Goal: Information Seeking & Learning: Check status

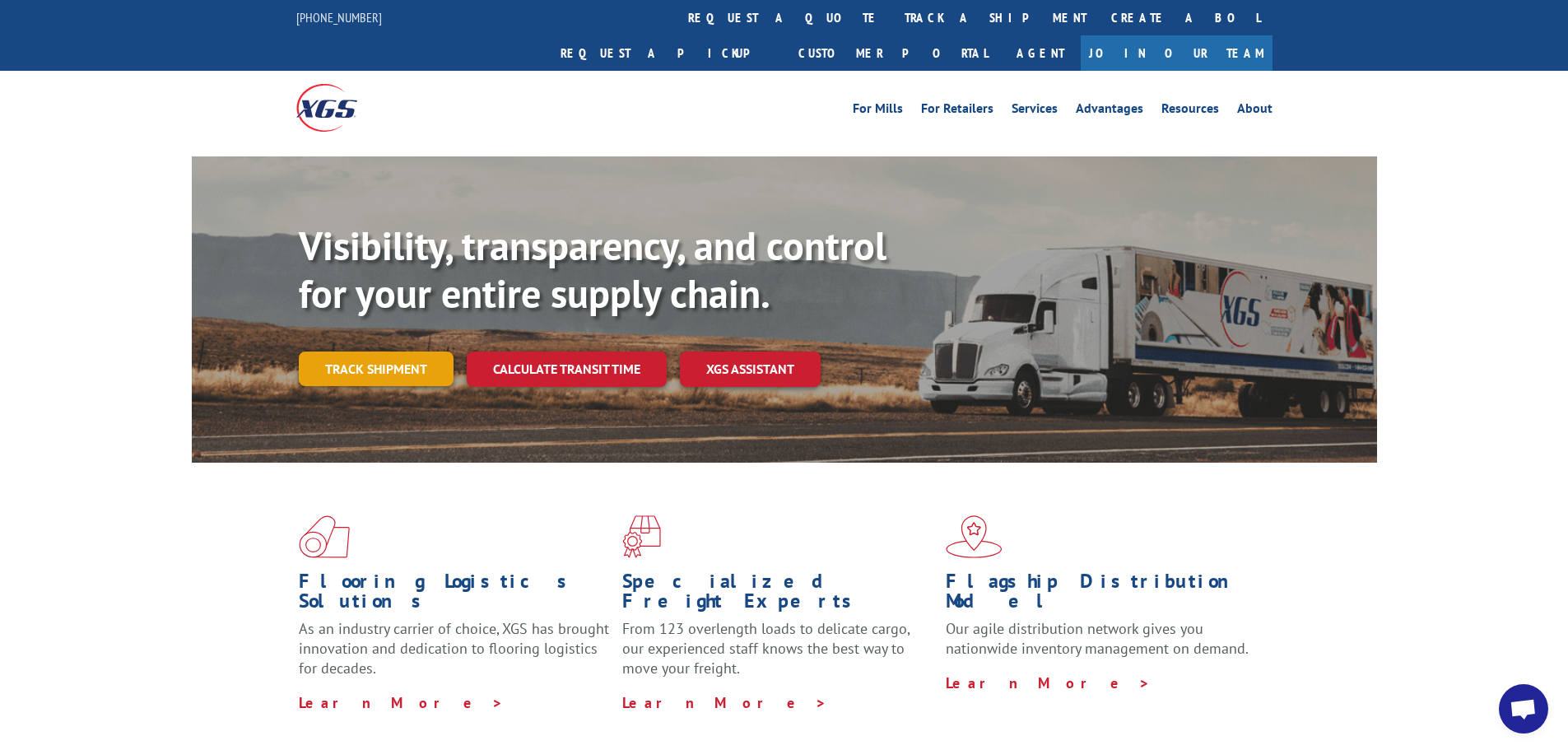
click at [408, 351] on link "Track shipment" at bounding box center [376, 368] width 155 height 35
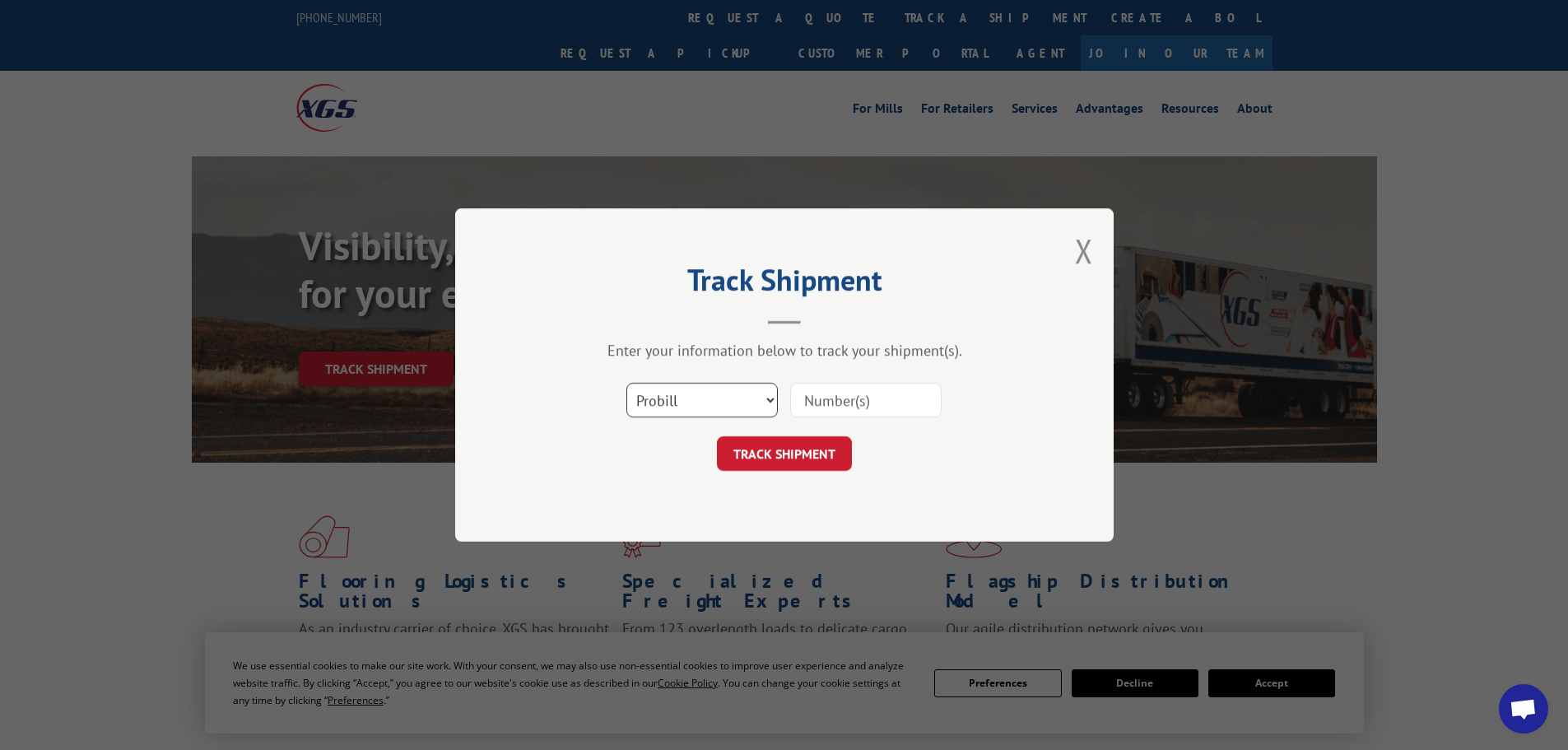
click at [706, 396] on select "Select category... Probill BOL PO" at bounding box center [702, 400] width 152 height 35
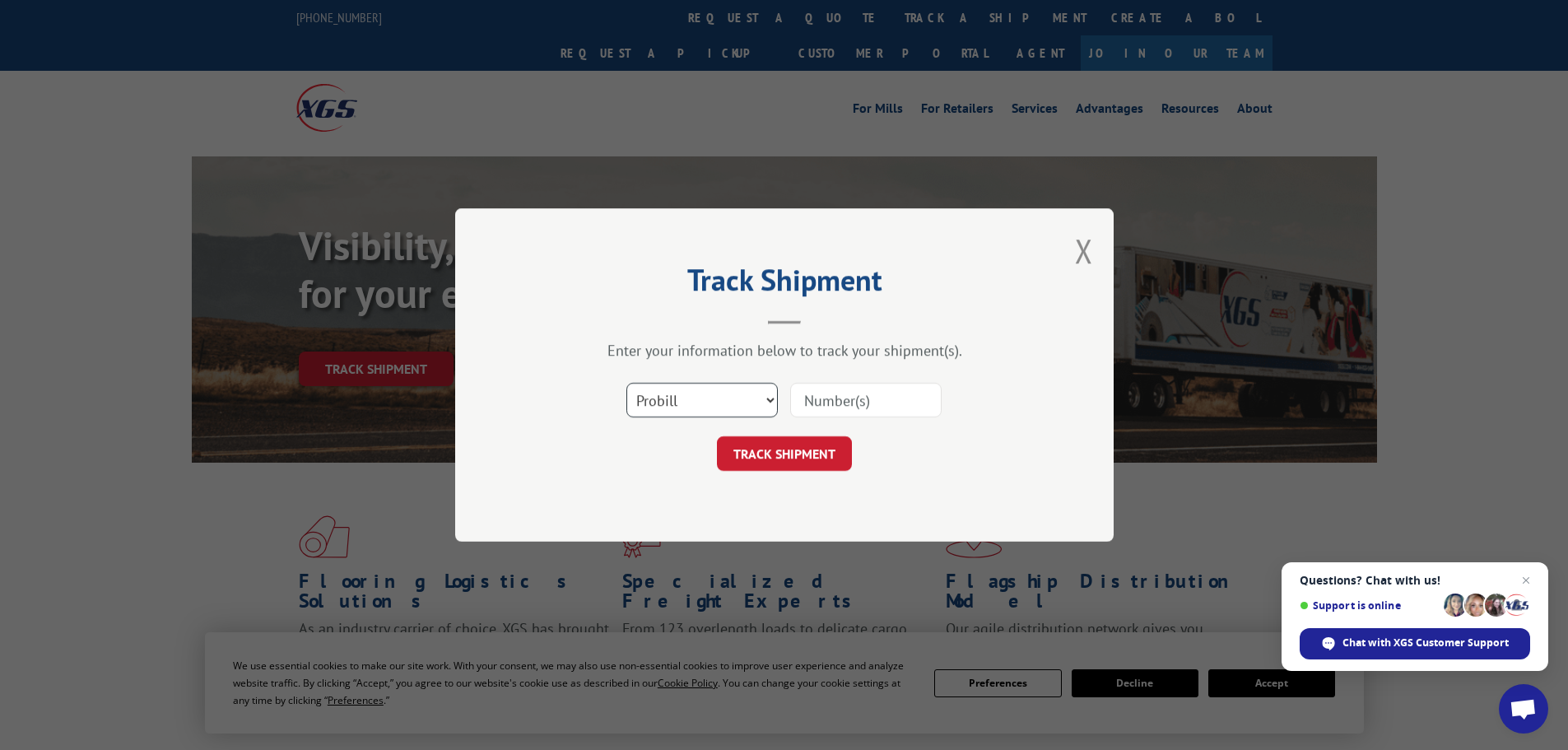
select select "po"
click at [626, 383] on select "Select category... Probill BOL PO" at bounding box center [702, 400] width 152 height 35
paste input "29521962"
type input "29521962"
click at [797, 442] on button "TRACK SHIPMENT" at bounding box center [784, 453] width 135 height 35
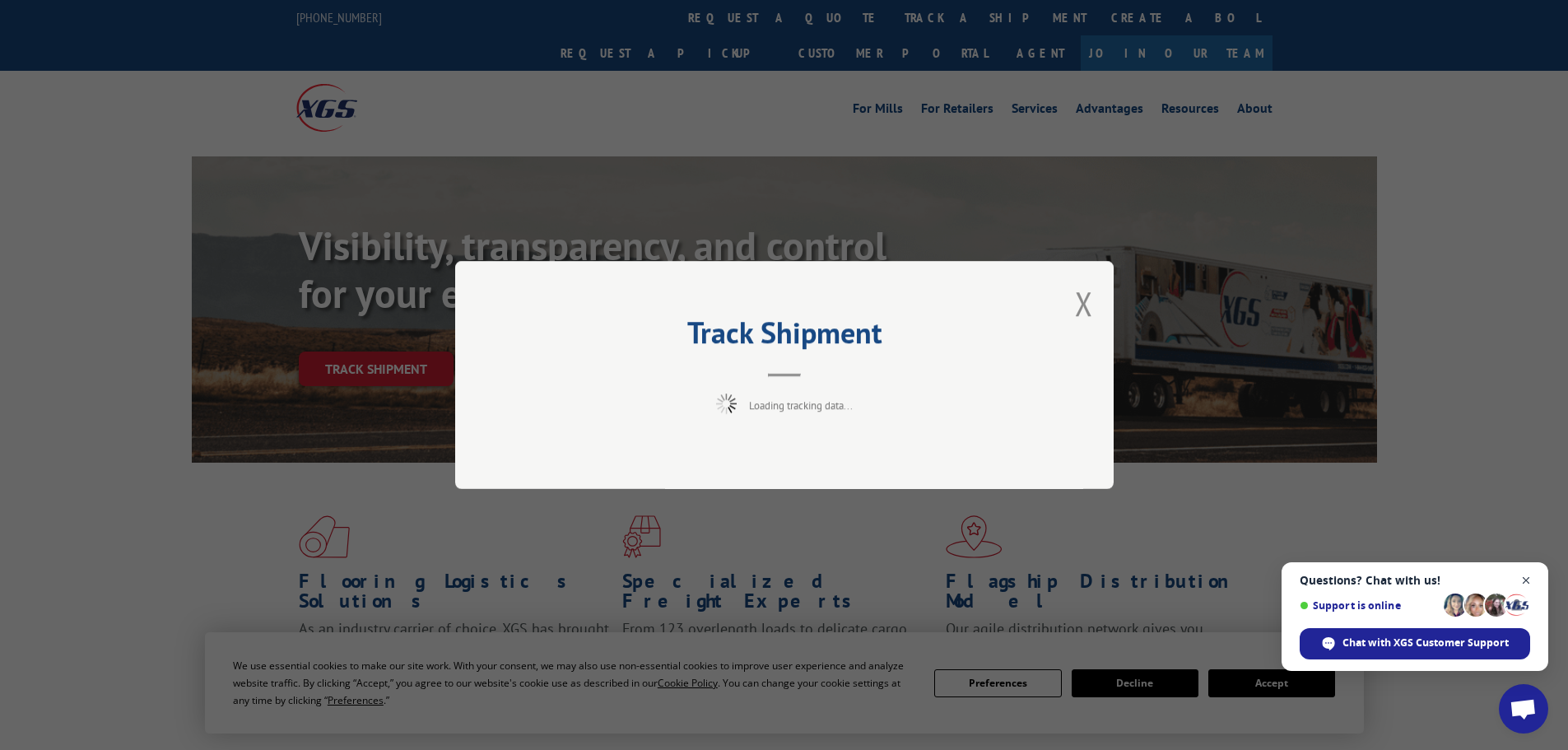
click at [1523, 577] on span "Close chat" at bounding box center [1526, 581] width 21 height 21
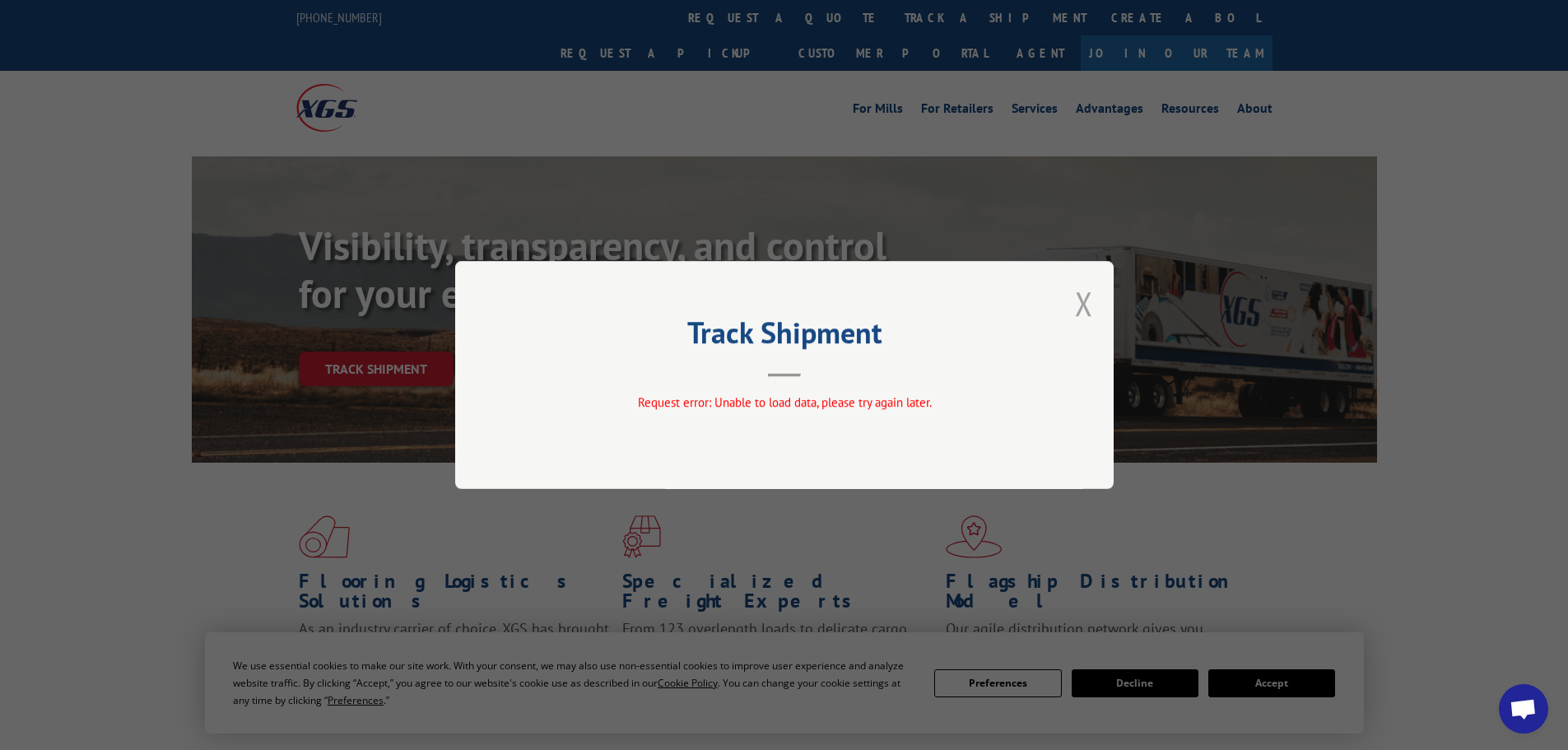
click at [1076, 301] on button "Close modal" at bounding box center [1084, 303] width 18 height 44
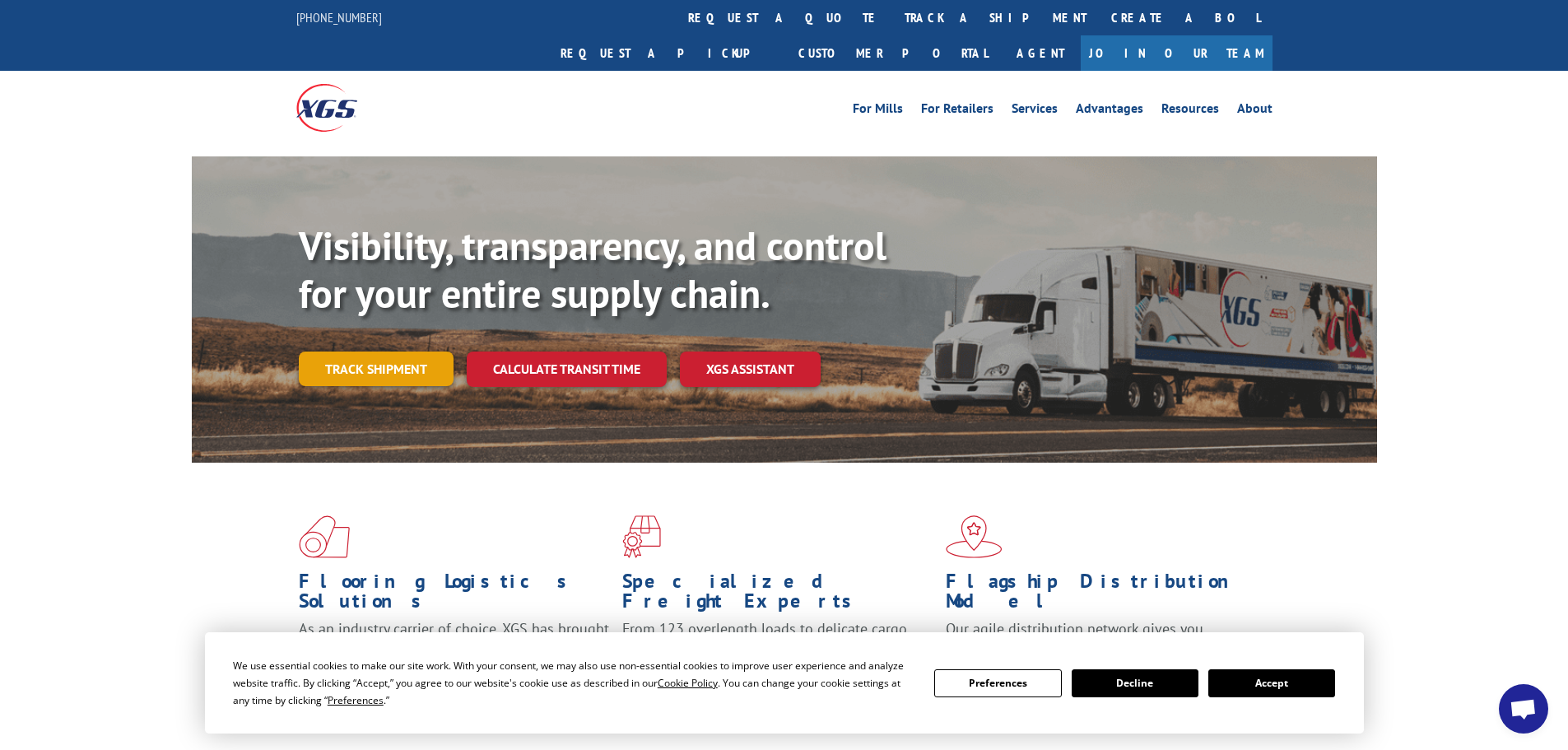
click at [364, 351] on link "Track shipment" at bounding box center [376, 368] width 155 height 35
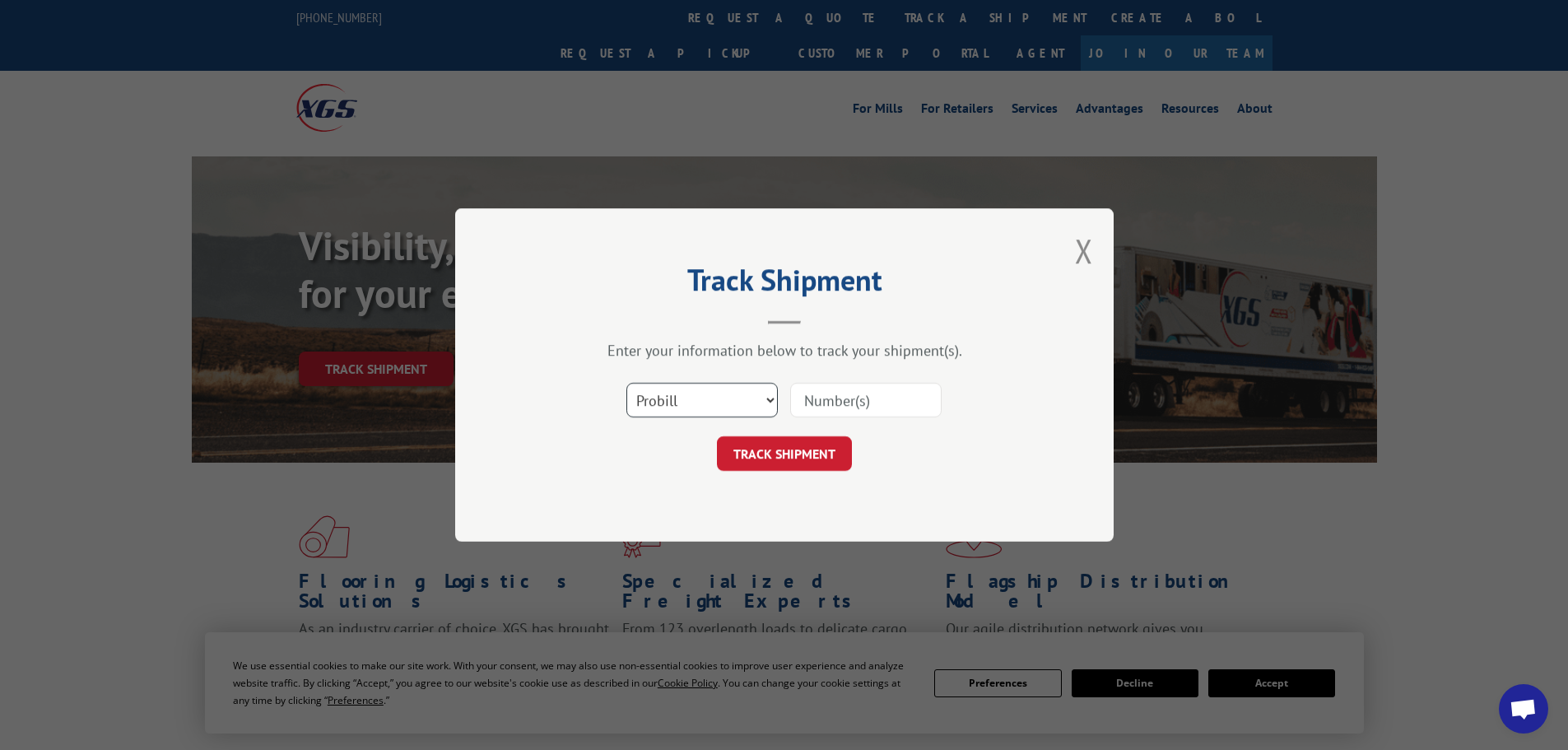
drag, startPoint x: 673, startPoint y: 398, endPoint x: 673, endPoint y: 414, distance: 16.0
click at [673, 398] on select "Select category... Probill BOL PO" at bounding box center [702, 400] width 152 height 35
select select "bol"
click at [626, 383] on select "Select category... Probill BOL PO" at bounding box center [702, 400] width 152 height 35
paste input "5282317"
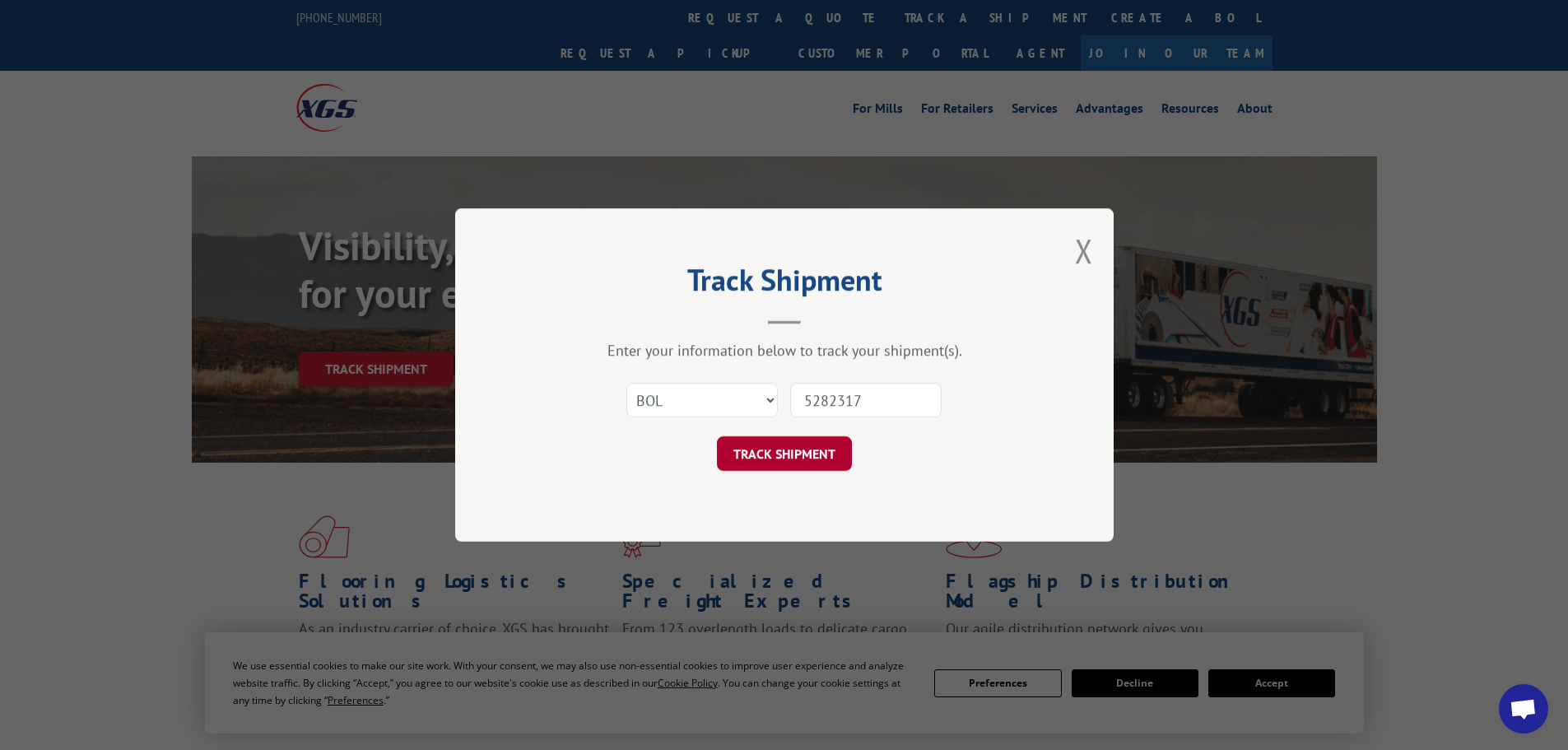
type input "5282317"
click at [806, 458] on button "TRACK SHIPMENT" at bounding box center [784, 453] width 135 height 35
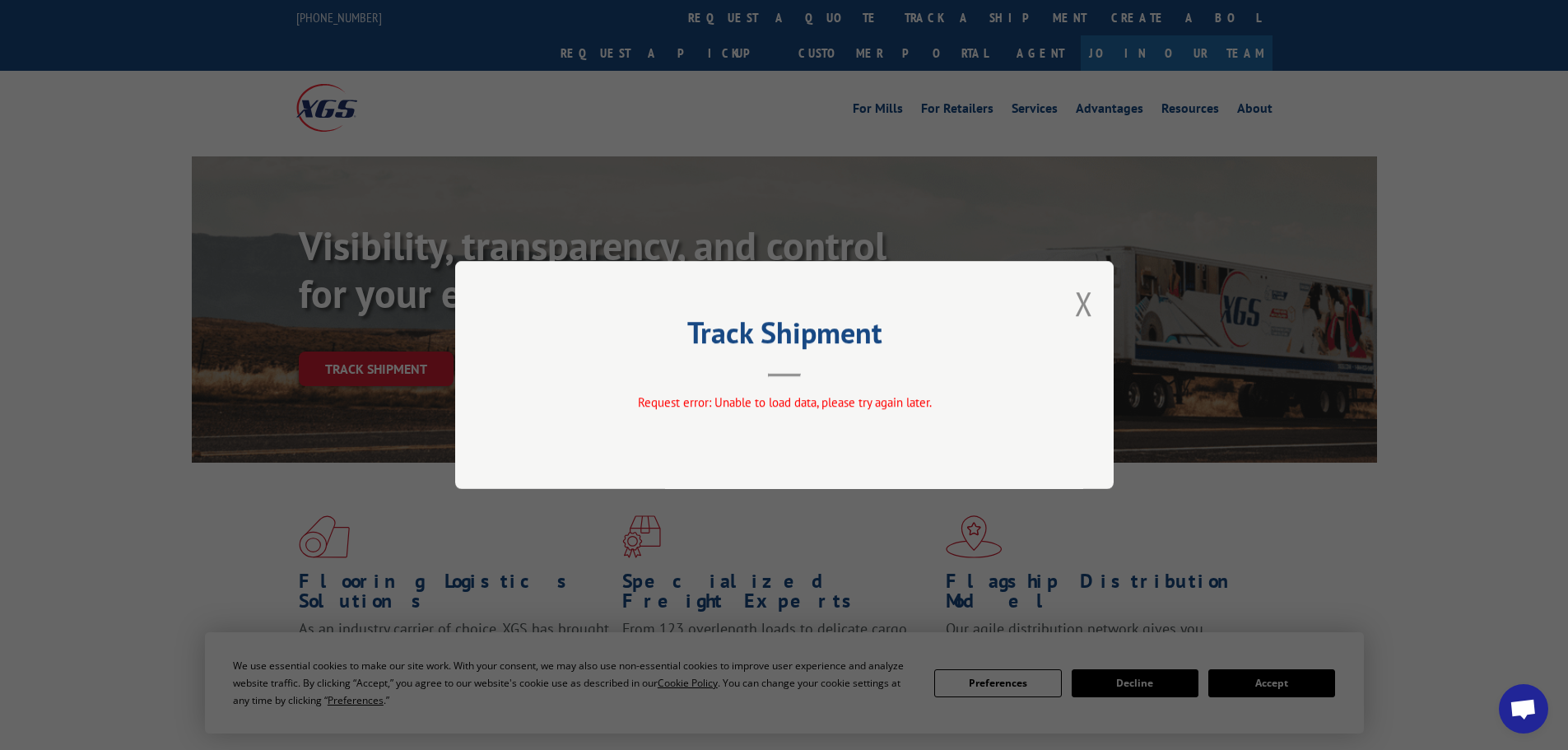
drag, startPoint x: 1088, startPoint y: 304, endPoint x: 841, endPoint y: 273, distance: 248.9
click at [1081, 301] on button "Close modal" at bounding box center [1084, 303] width 18 height 44
